Goal: Task Accomplishment & Management: Manage account settings

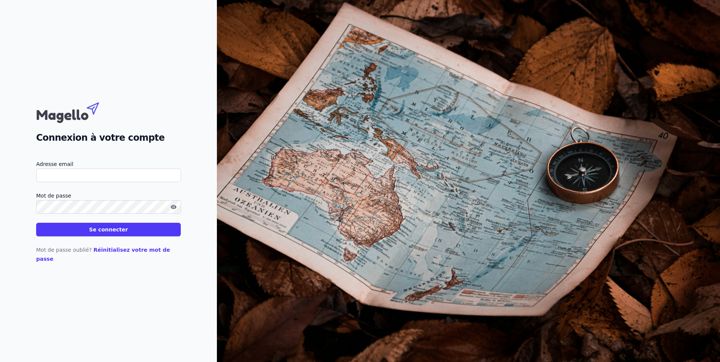
click at [81, 122] on img at bounding box center [75, 112] width 79 height 26
click at [125, 254] on link "Réinitialisez votre mot de passe" at bounding box center [103, 254] width 134 height 15
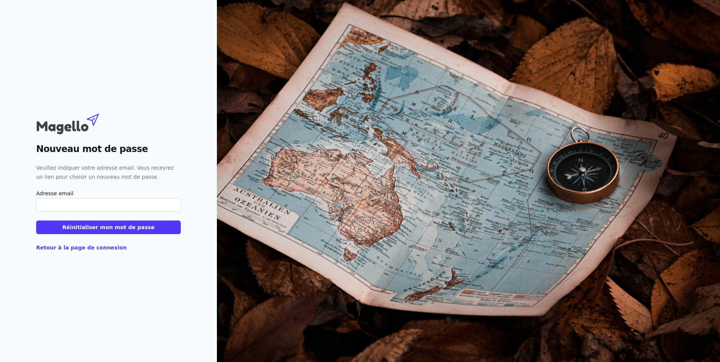
click at [67, 206] on input "Adresse email" at bounding box center [108, 205] width 145 height 14
type input "[EMAIL_ADDRESS][DOMAIN_NAME]"
click at [89, 228] on button "Réinitialiser mon mot de passe" at bounding box center [108, 228] width 145 height 14
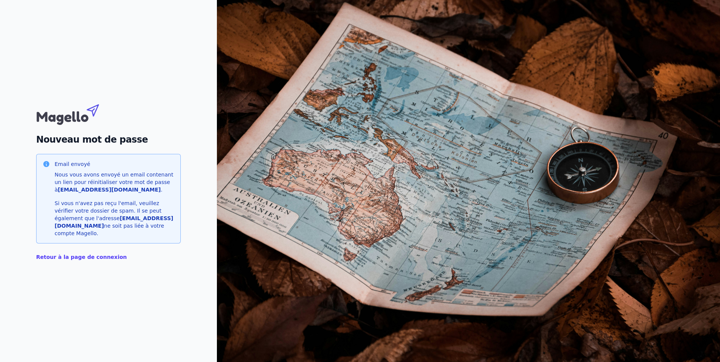
click at [103, 255] on link "Retour à la page de connexion" at bounding box center [81, 257] width 91 height 6
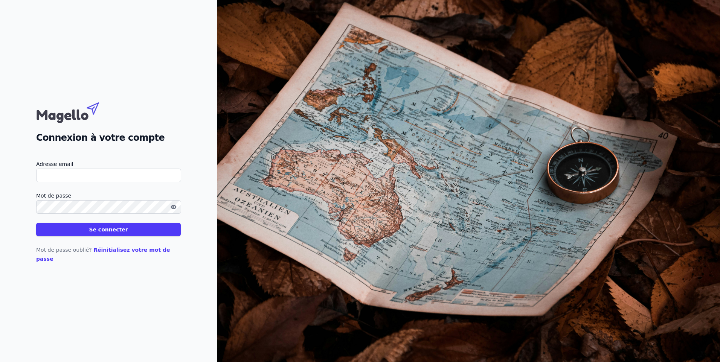
click at [96, 180] on input "Adresse email" at bounding box center [108, 176] width 145 height 14
type input "[EMAIL_ADDRESS][DOMAIN_NAME]"
click at [111, 234] on button "Se connecter" at bounding box center [108, 230] width 145 height 14
